Goal: Task Accomplishment & Management: Use online tool/utility

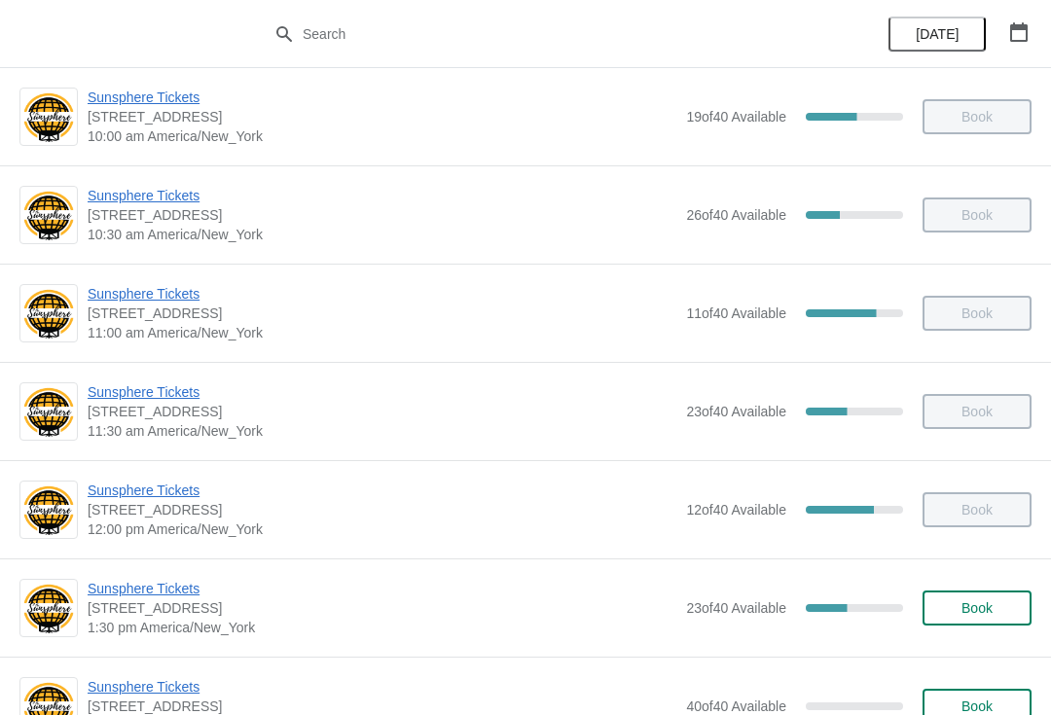
scroll to position [310, 0]
click at [161, 589] on span "Sunsphere Tickets" at bounding box center [382, 587] width 589 height 19
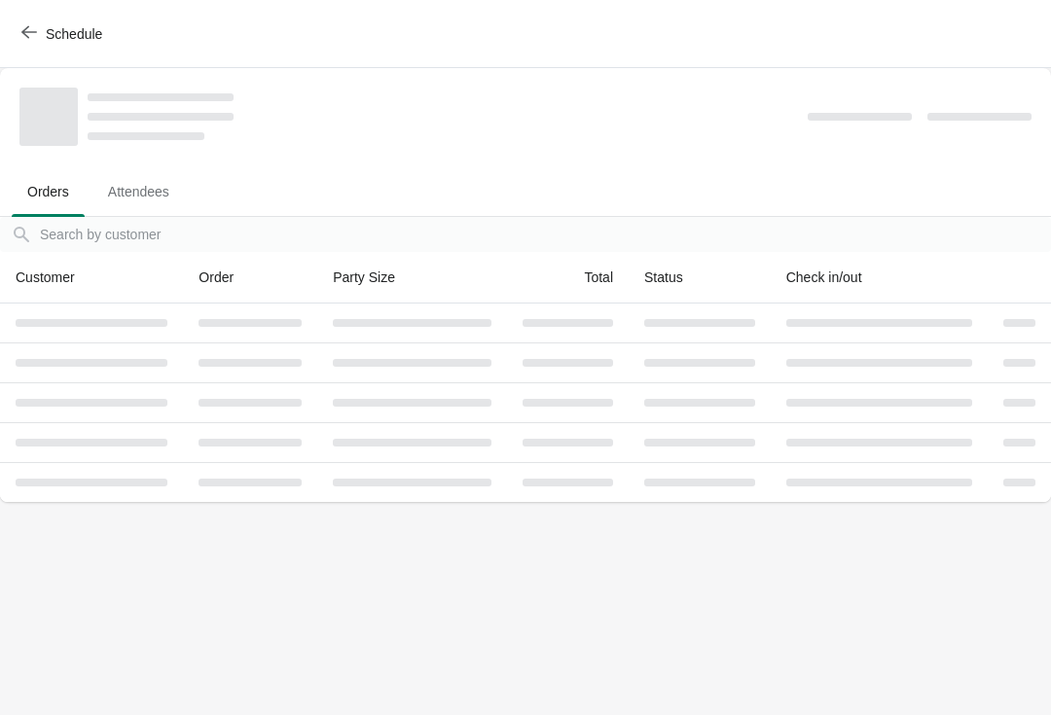
scroll to position [0, 0]
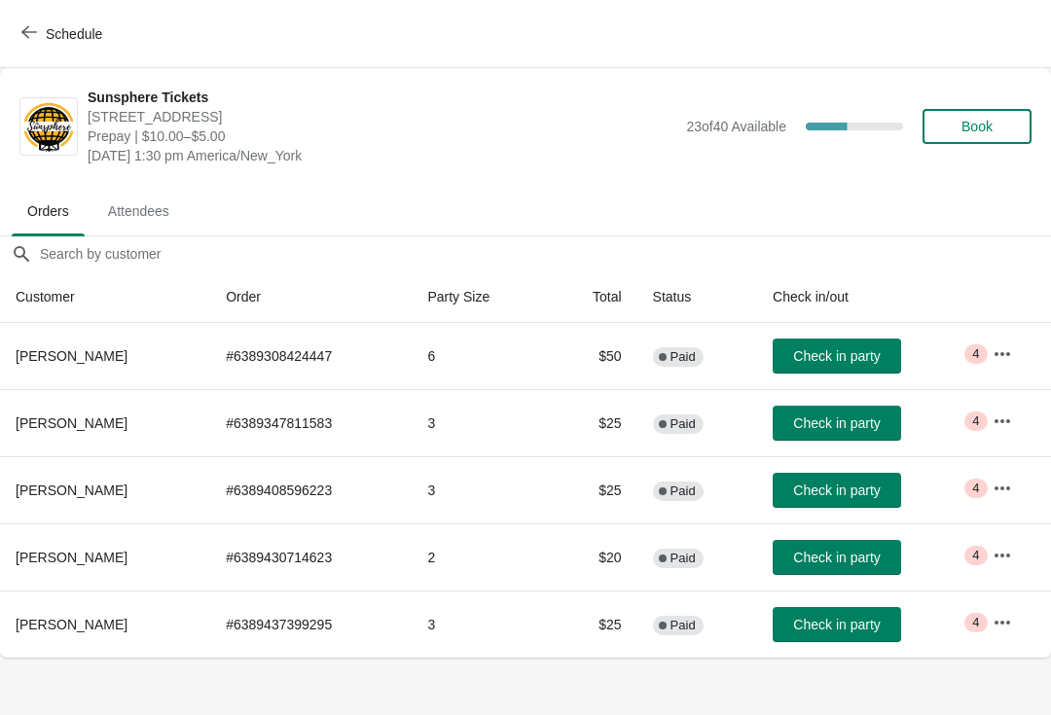
click at [849, 551] on span "Check in party" at bounding box center [836, 558] width 87 height 16
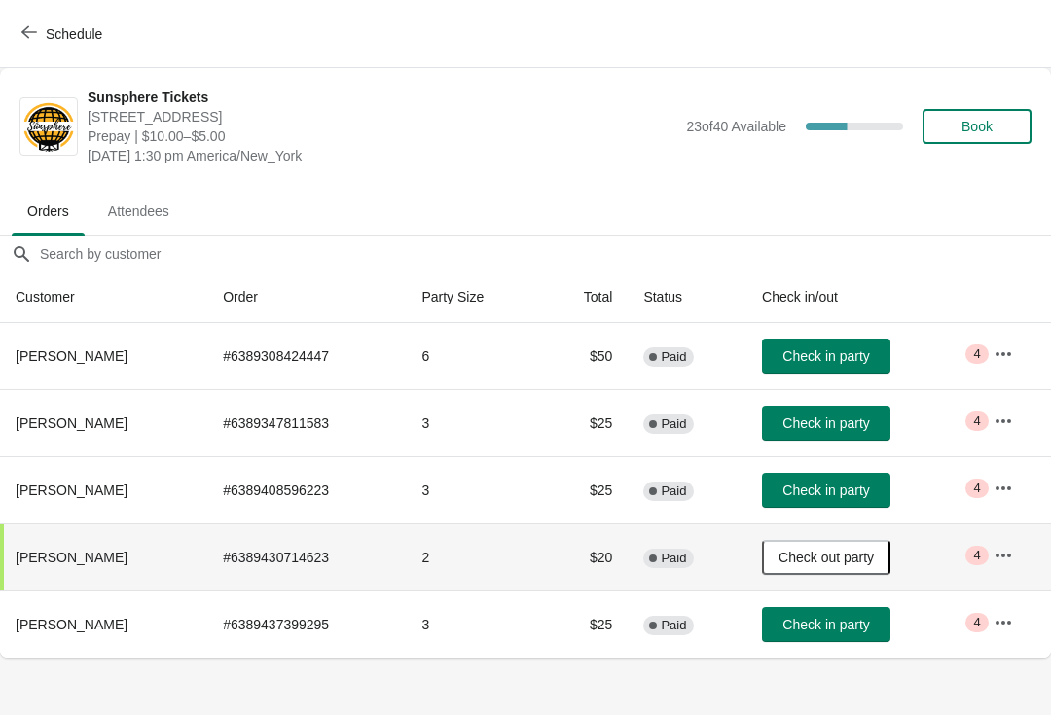
click at [856, 412] on button "Check in party" at bounding box center [826, 423] width 128 height 35
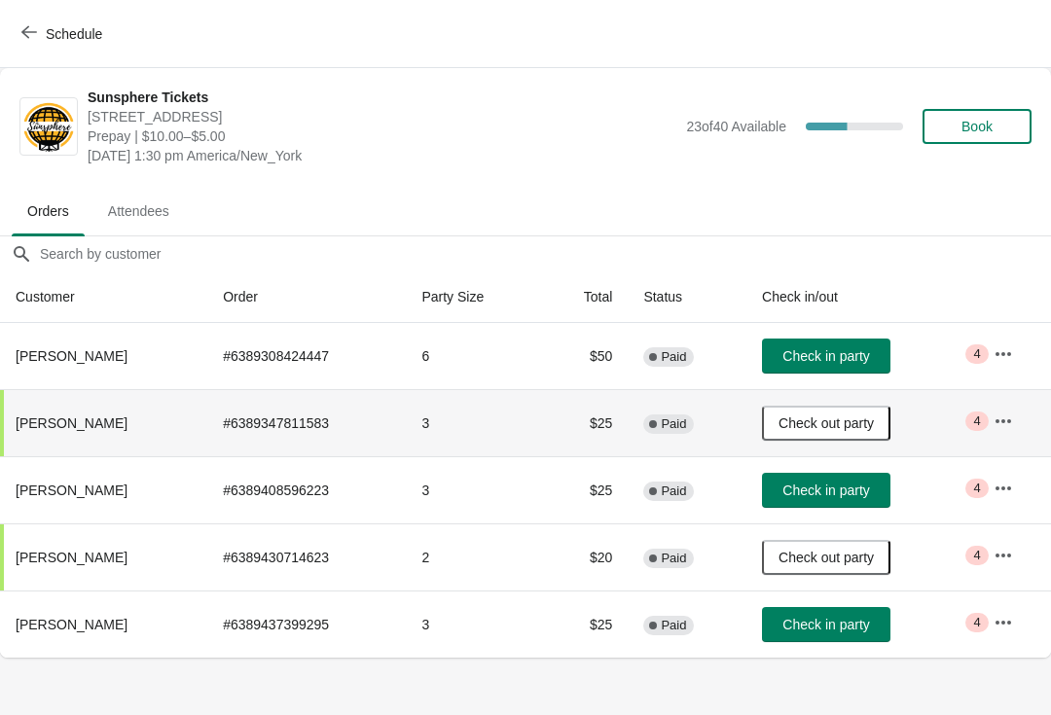
click at [837, 626] on span "Check in party" at bounding box center [826, 625] width 87 height 16
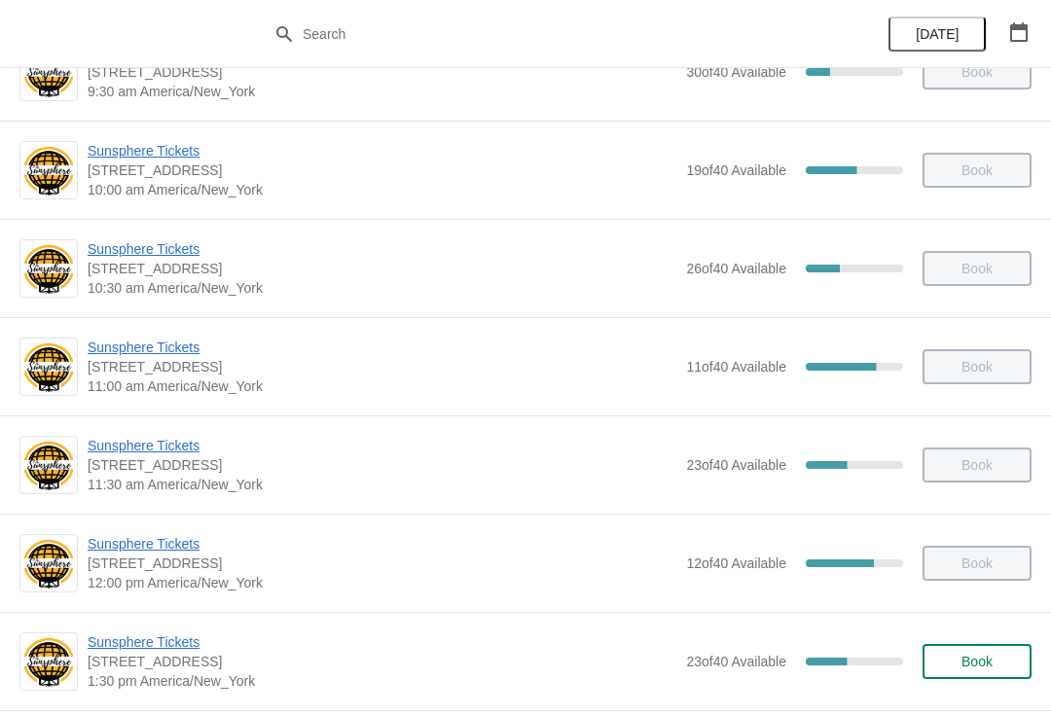
scroll to position [338, 0]
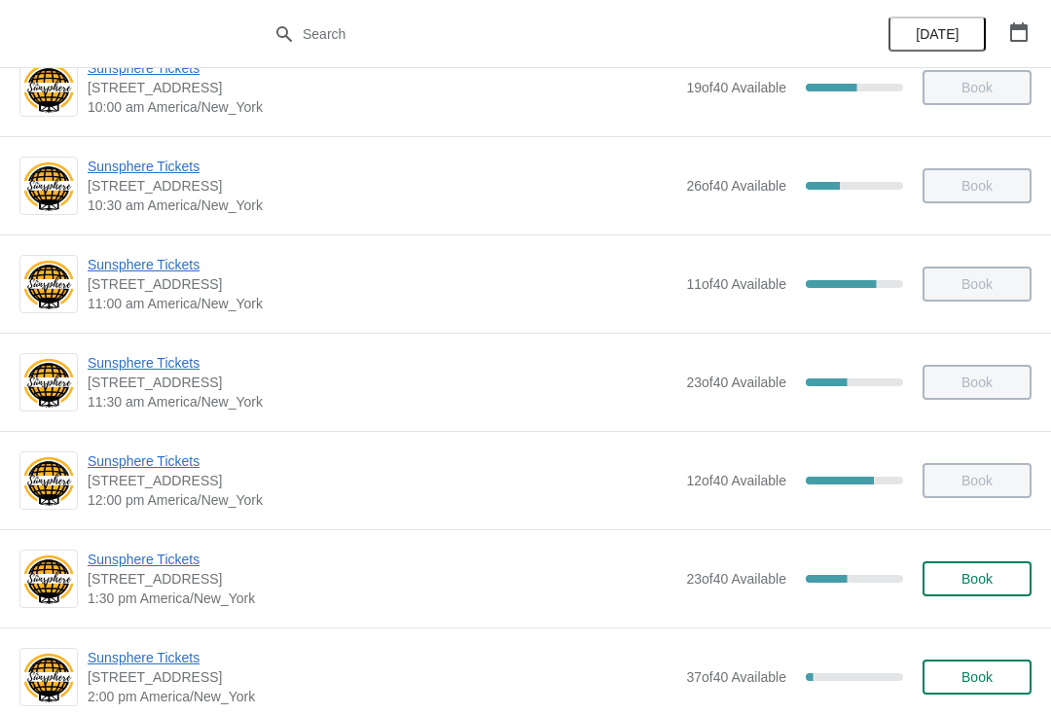
click at [185, 561] on span "Sunsphere Tickets" at bounding box center [382, 559] width 589 height 19
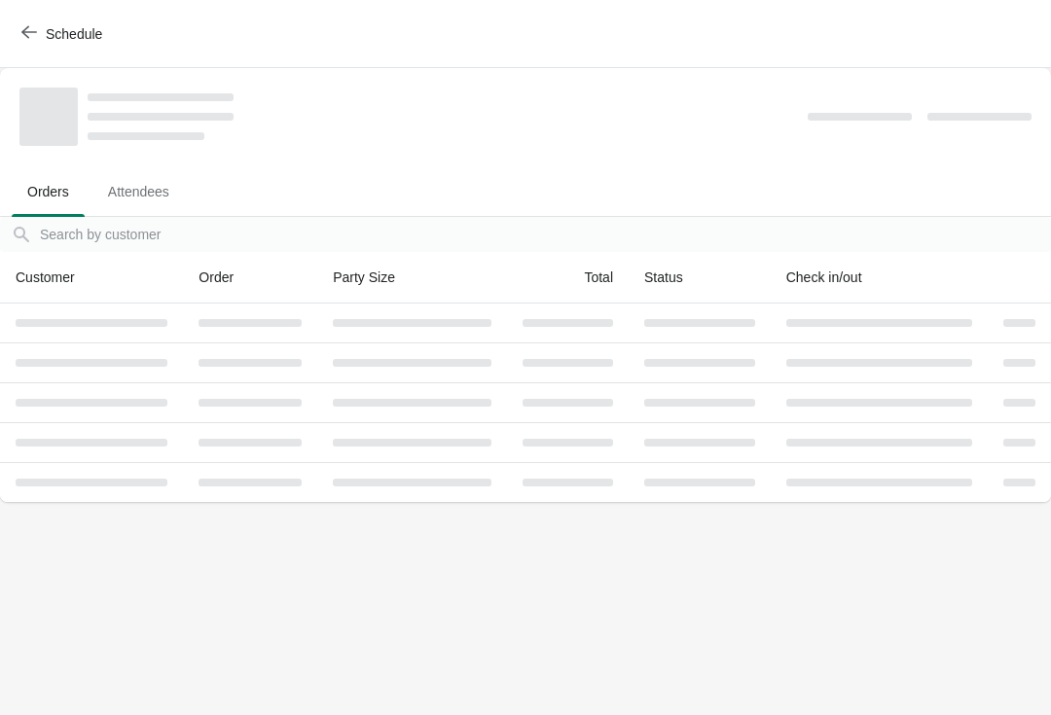
scroll to position [0, 0]
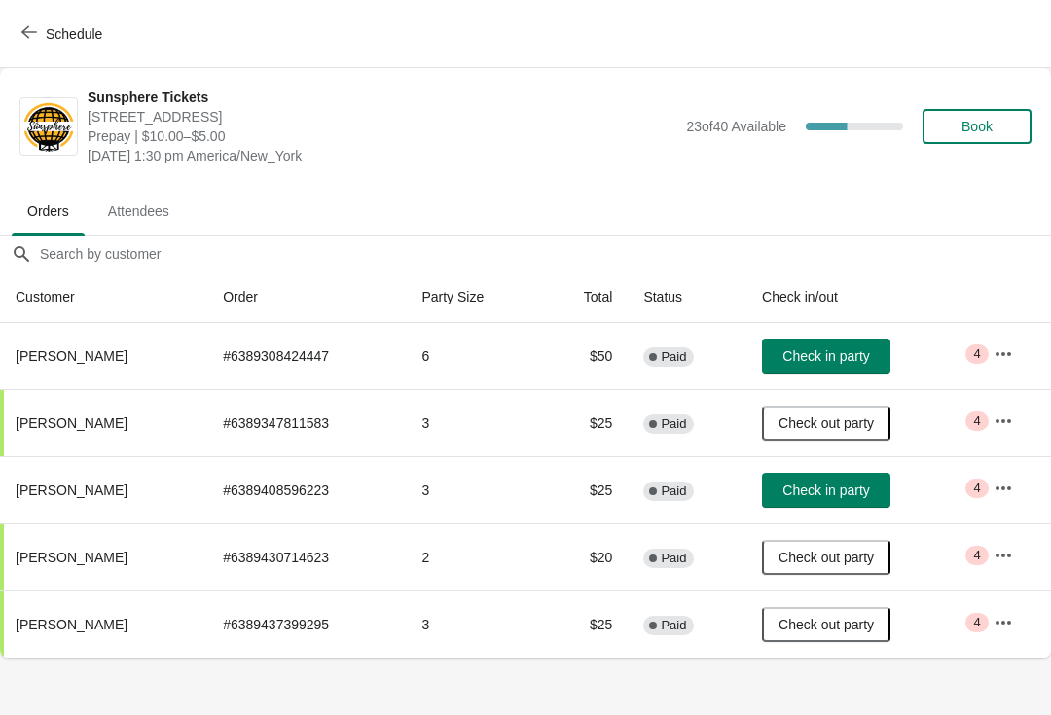
click at [827, 355] on span "Check in party" at bounding box center [826, 356] width 87 height 16
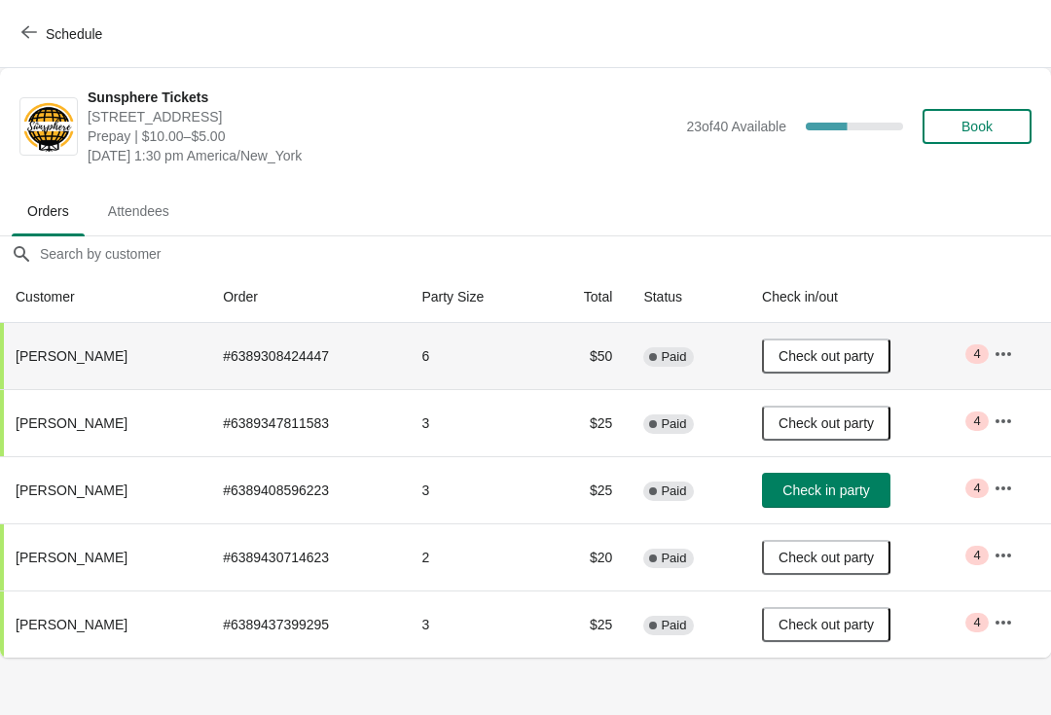
click at [864, 478] on button "Check in party" at bounding box center [826, 490] width 128 height 35
